Goal: Task Accomplishment & Management: Manage account settings

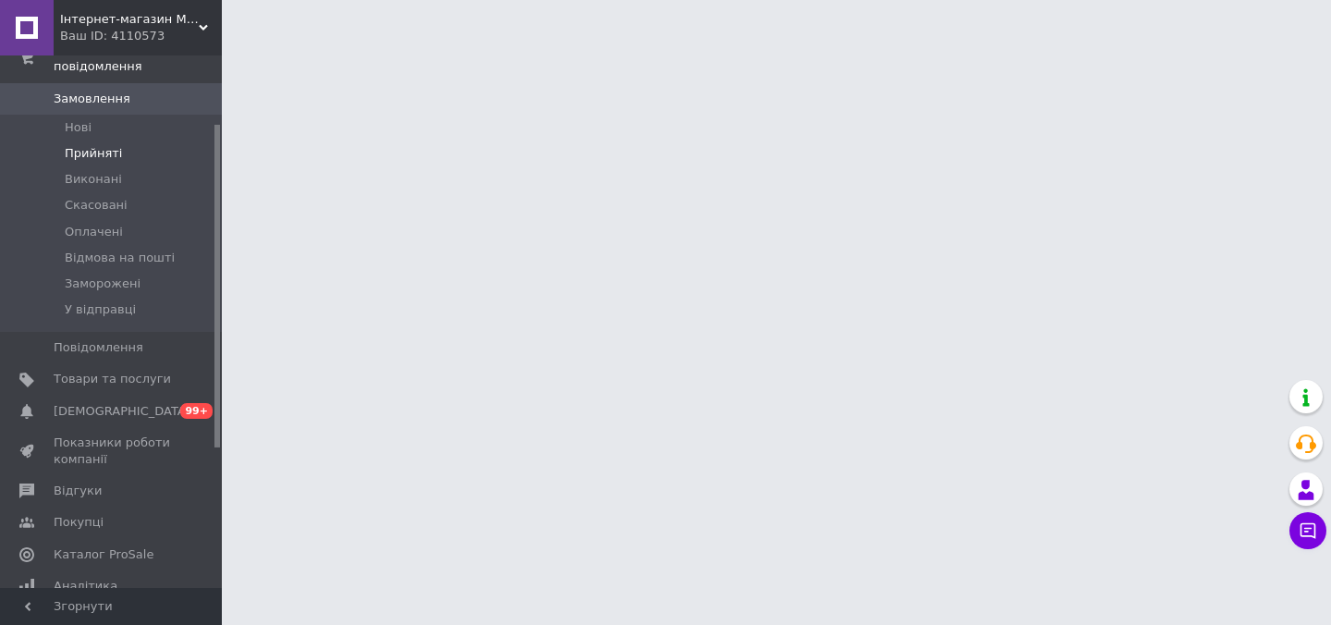
scroll to position [114, 0]
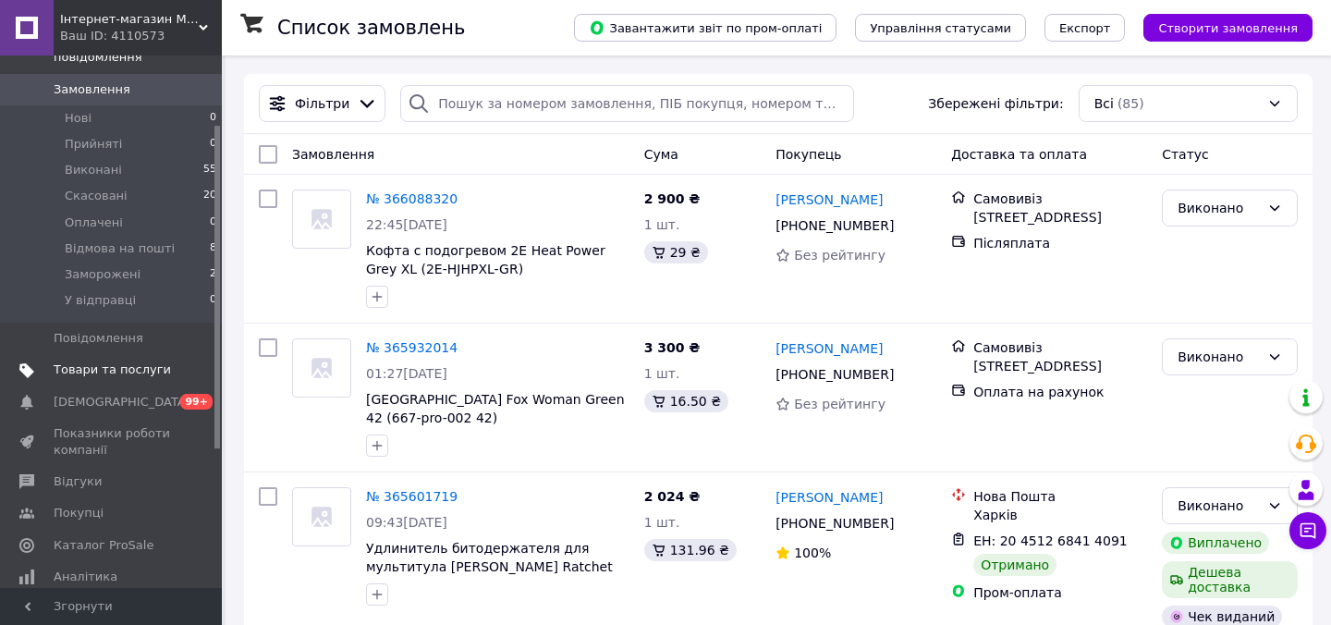
click at [103, 371] on span "Товари та послуги" at bounding box center [112, 369] width 117 height 17
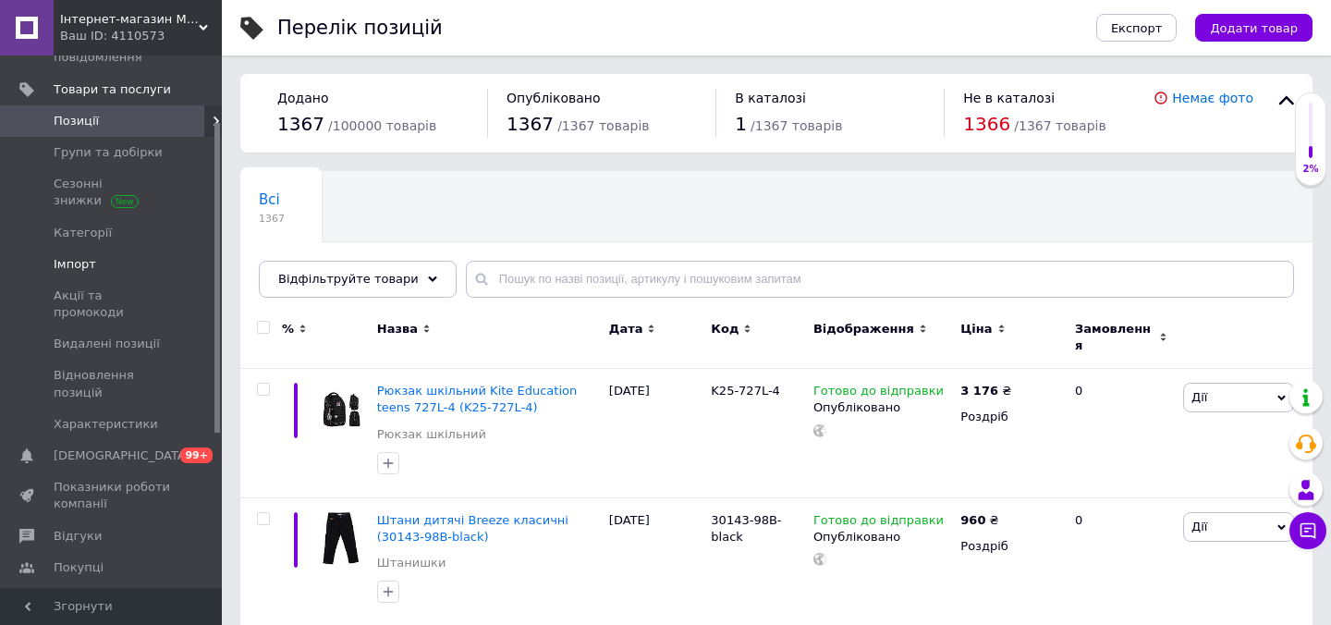
click at [67, 262] on span "Імпорт" at bounding box center [75, 264] width 43 height 17
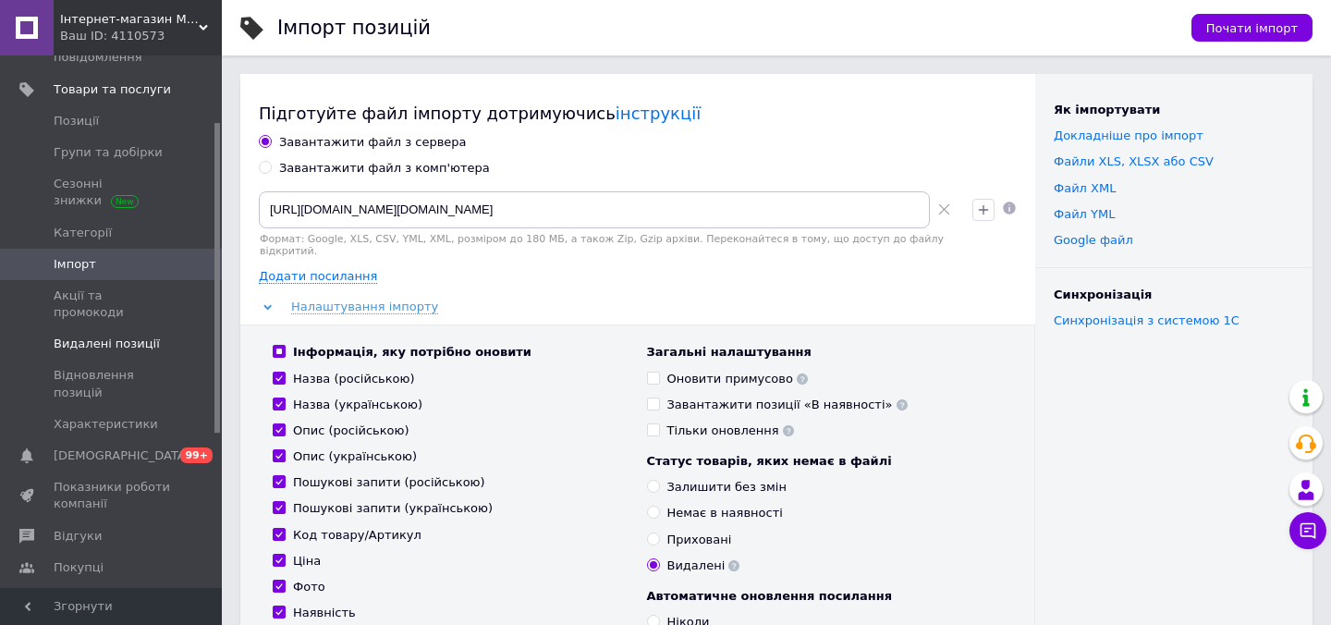
click at [105, 335] on span "Видалені позиції" at bounding box center [107, 343] width 106 height 17
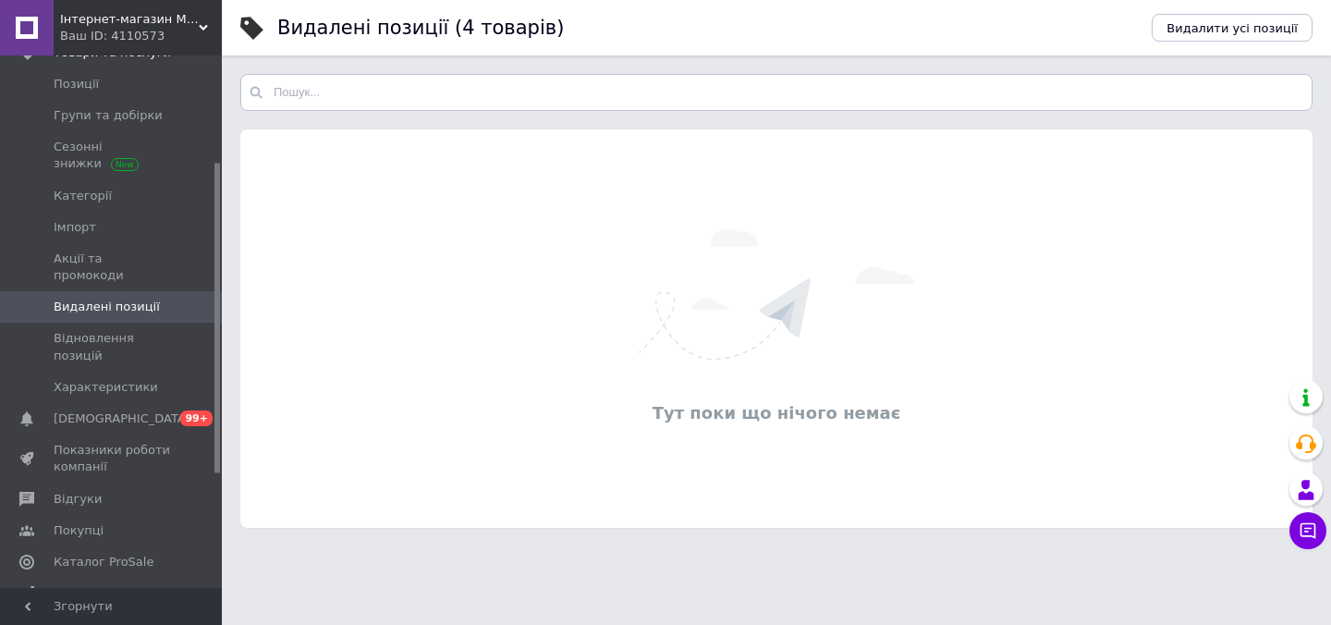
scroll to position [187, 0]
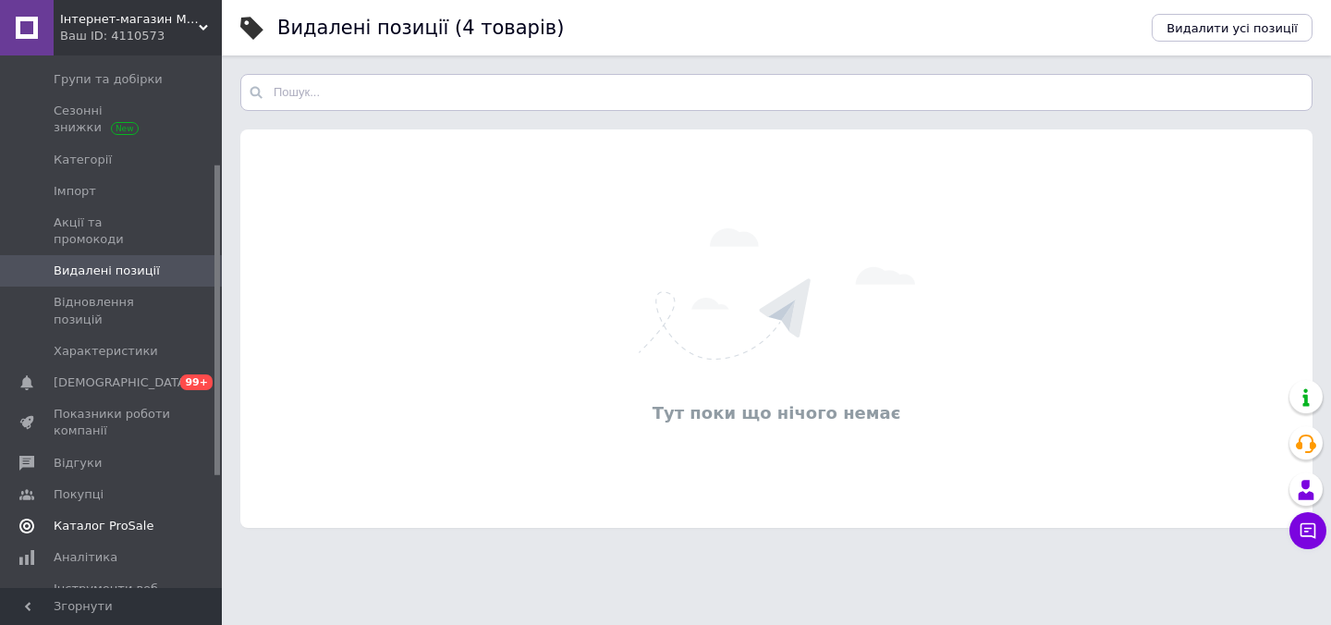
click at [108, 517] on span "Каталог ProSale" at bounding box center [104, 525] width 100 height 17
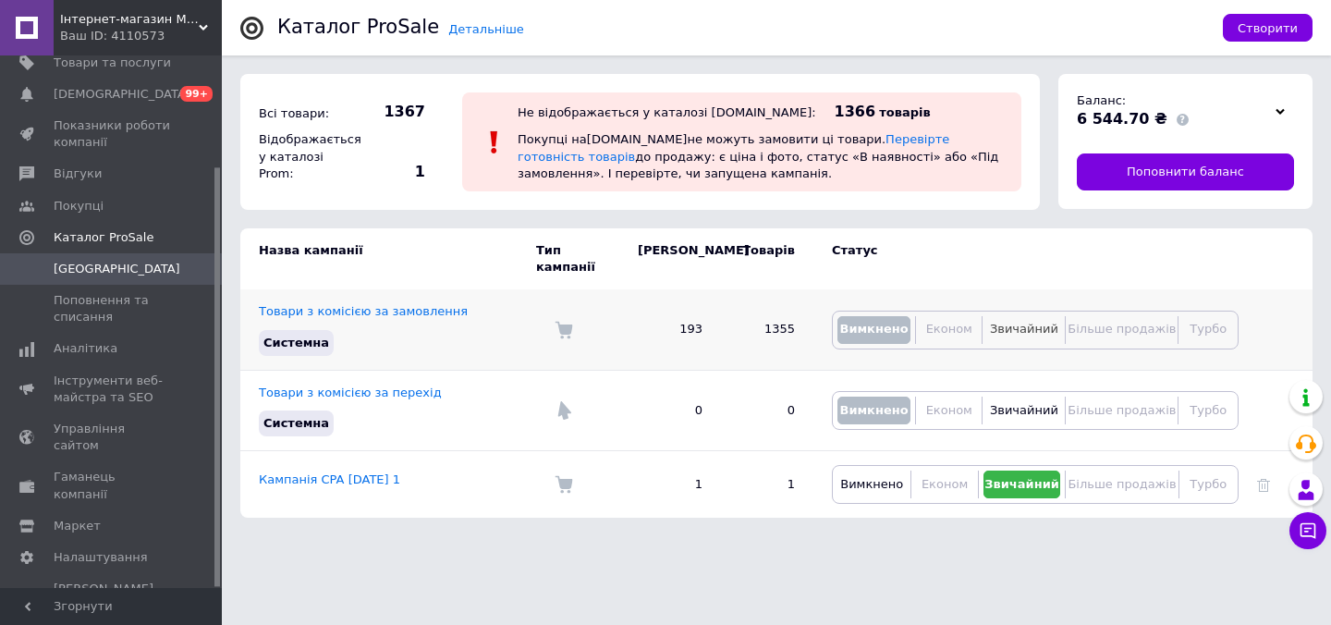
click at [1009, 322] on span "Звичайний" at bounding box center [1024, 329] width 68 height 14
click at [865, 477] on span "Вимкнено" at bounding box center [871, 484] width 63 height 14
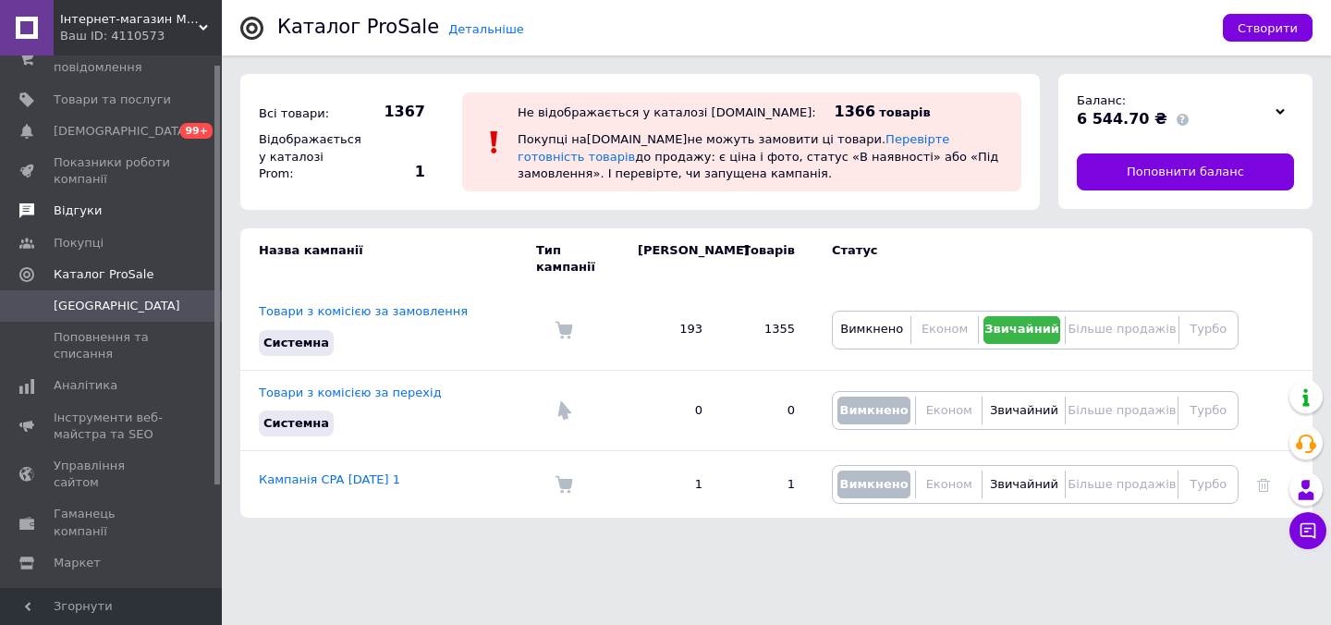
scroll to position [0, 0]
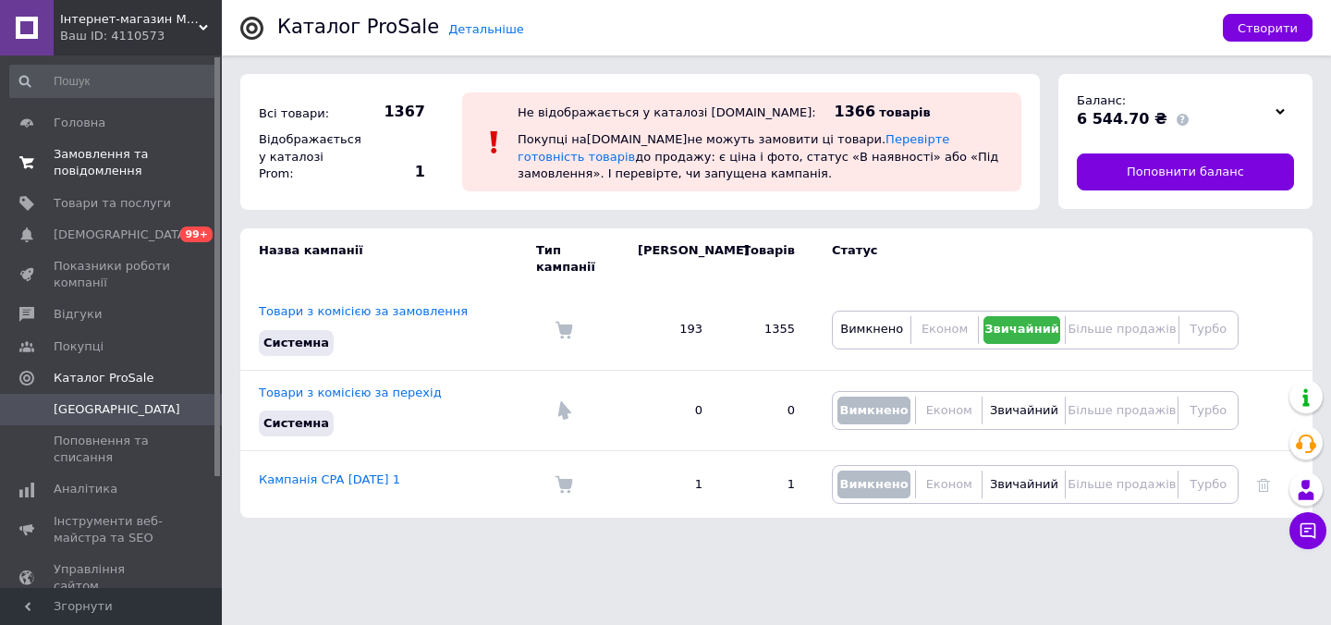
click at [101, 163] on span "Замовлення та повідомлення" at bounding box center [112, 162] width 117 height 33
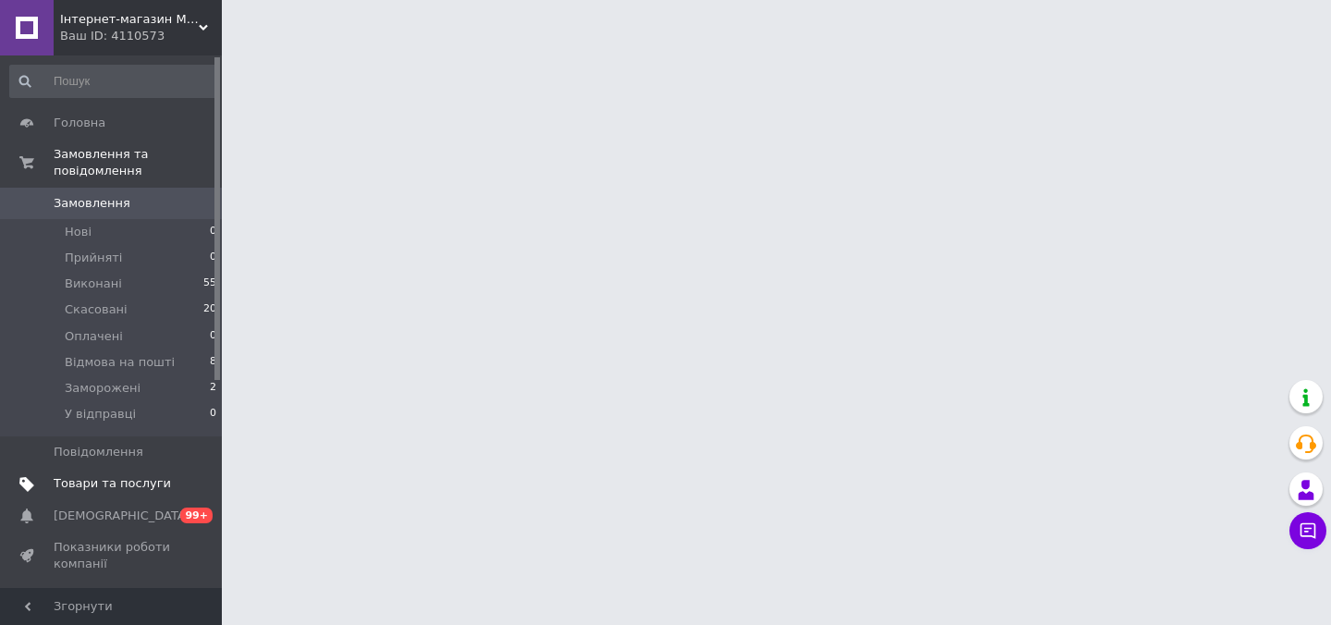
click at [107, 484] on span "Товари та послуги" at bounding box center [112, 483] width 117 height 17
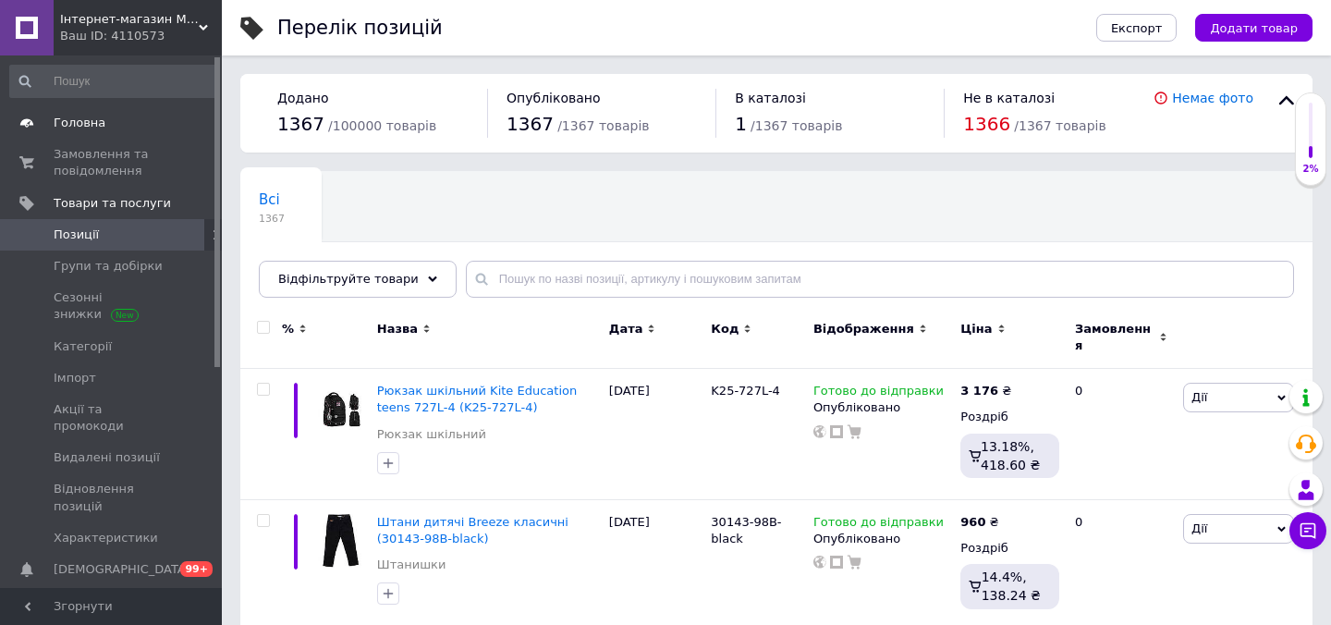
click at [97, 124] on span "Головна" at bounding box center [80, 123] width 52 height 17
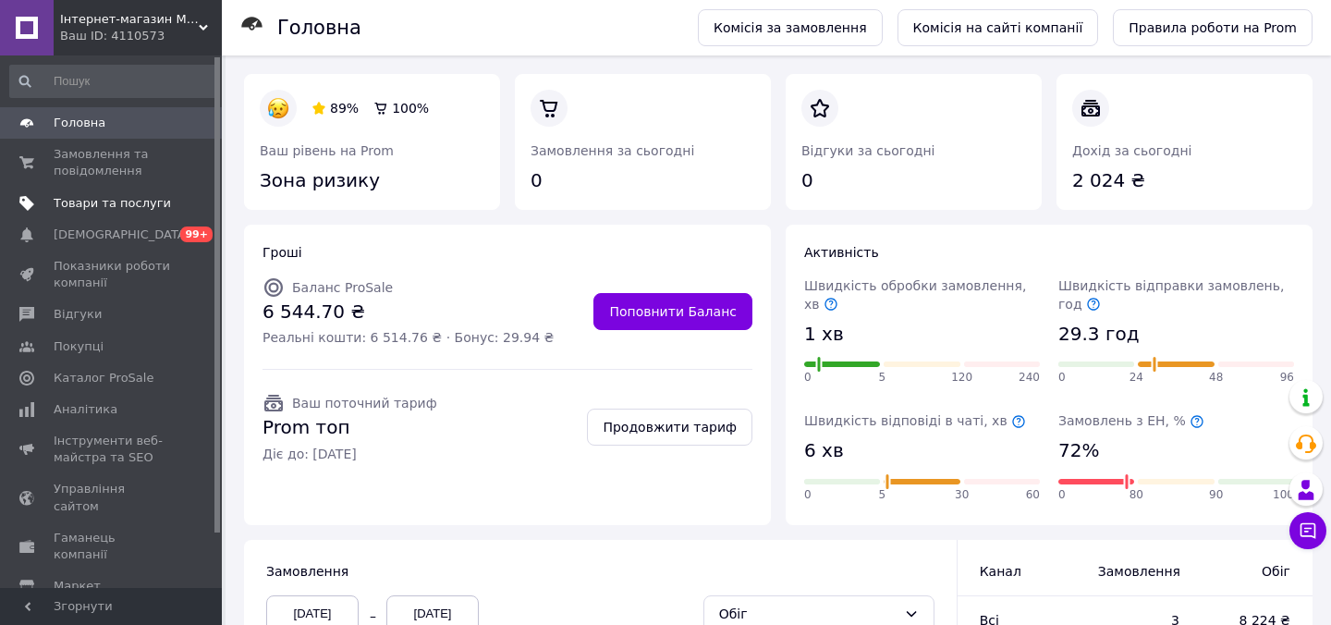
click at [130, 206] on span "Товари та послуги" at bounding box center [112, 203] width 117 height 17
